Goal: Information Seeking & Learning: Learn about a topic

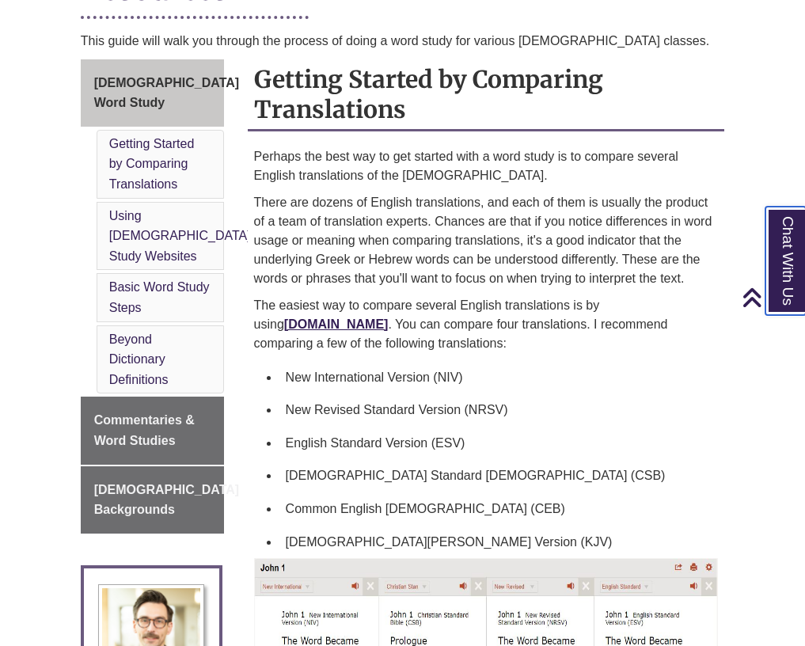
scroll to position [465, 0]
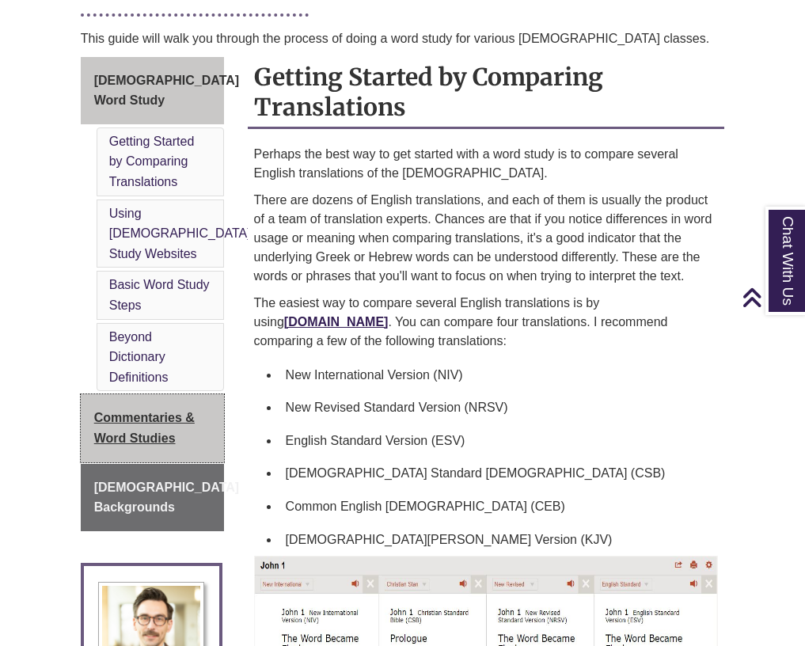
click at [195, 411] on span "Commentaries & Word Studies" at bounding box center [144, 428] width 101 height 34
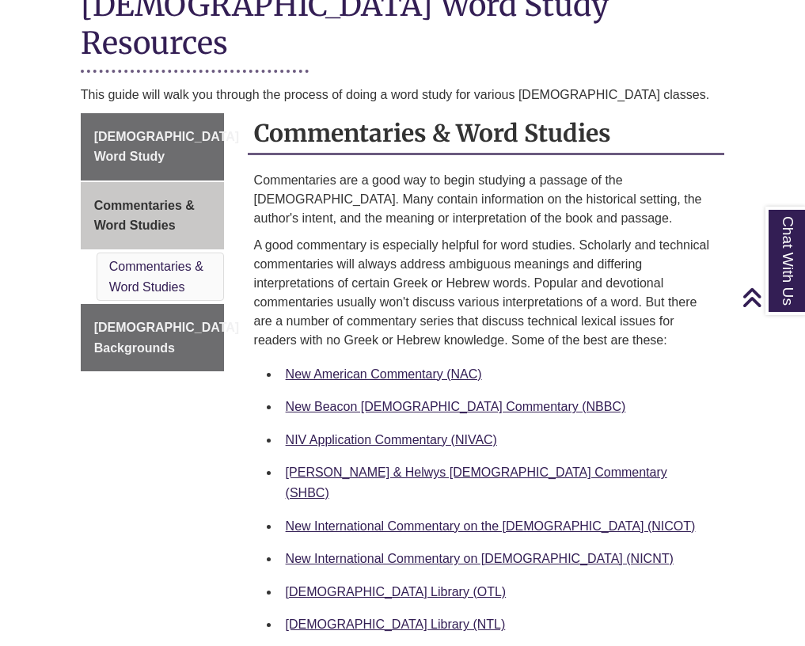
scroll to position [415, 0]
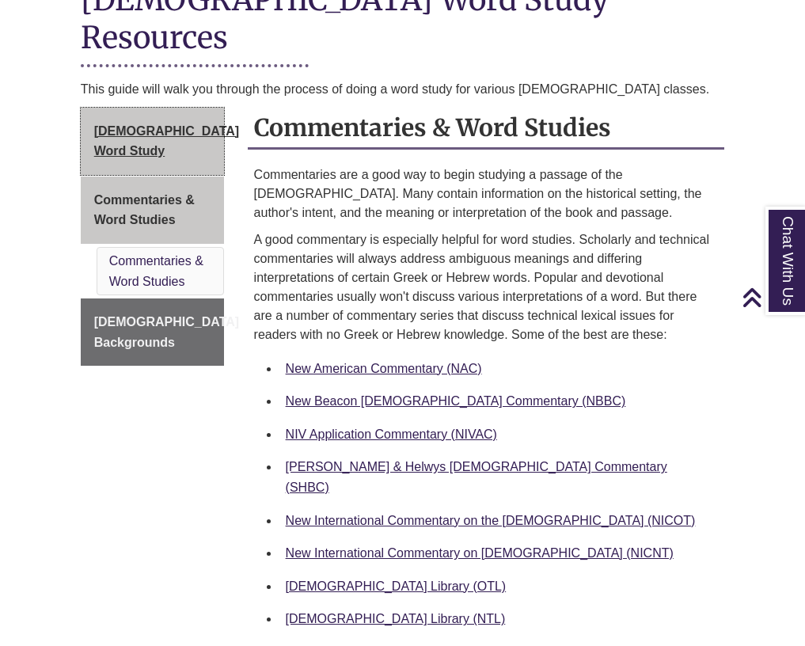
click at [169, 108] on link "[DEMOGRAPHIC_DATA] Word Study" at bounding box center [152, 141] width 143 height 67
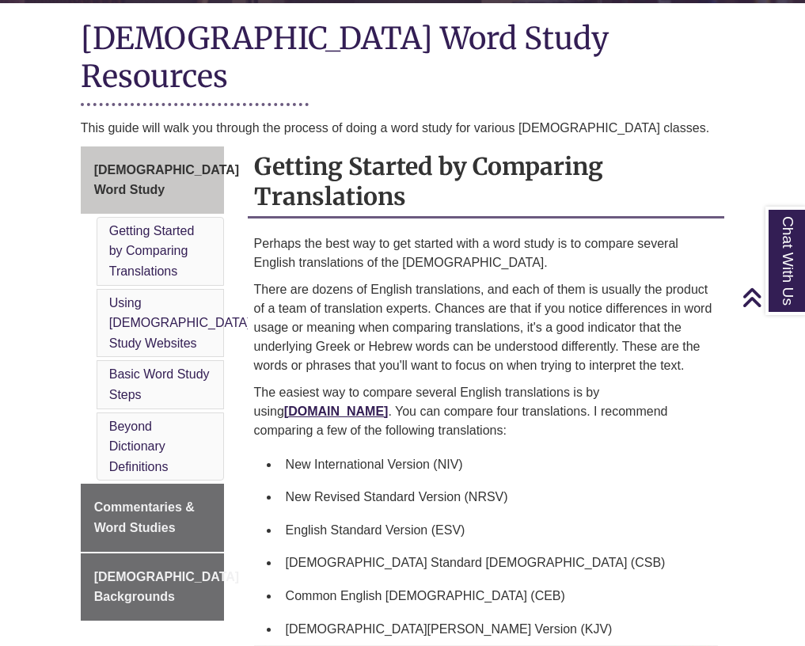
scroll to position [378, 0]
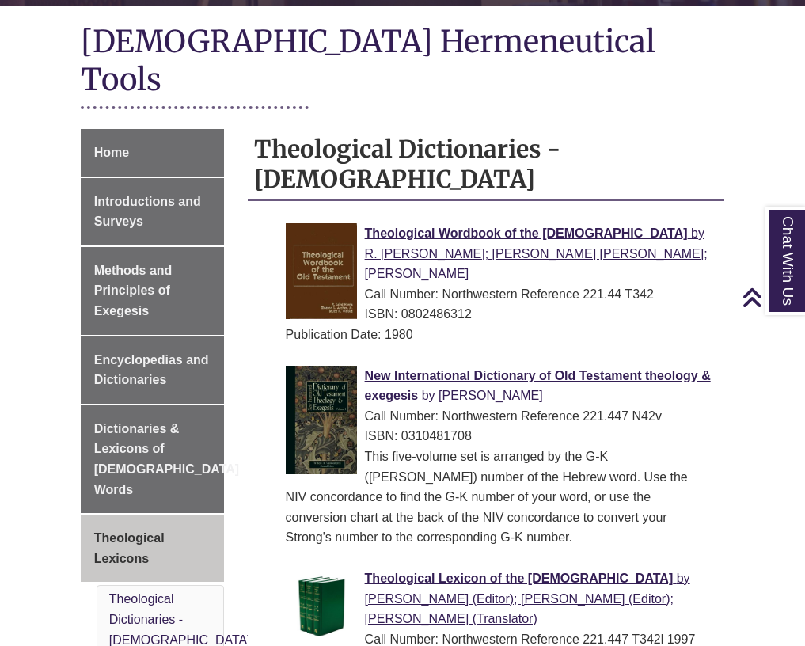
scroll to position [378, 0]
